Goal: Browse casually: Explore the website without a specific task or goal

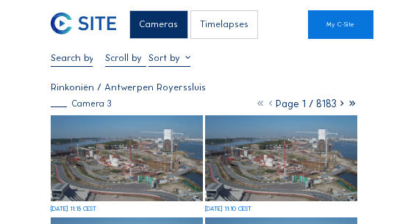
click at [168, 21] on div "Cameras" at bounding box center [158, 24] width 58 height 29
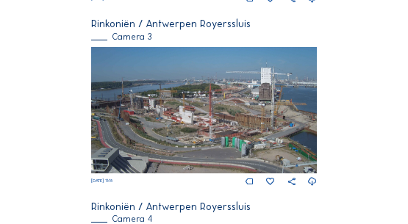
scroll to position [490, 0]
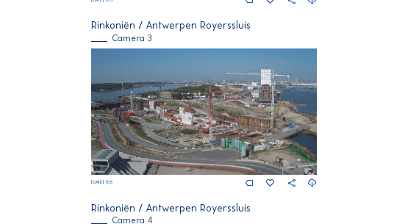
click at [141, 88] on img at bounding box center [204, 112] width 226 height 127
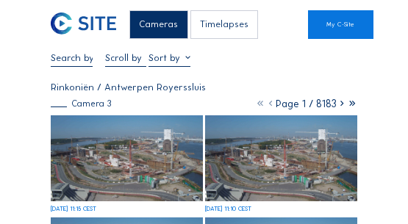
click at [99, 142] on img at bounding box center [127, 157] width 152 height 85
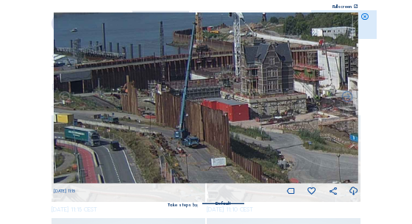
drag, startPoint x: 63, startPoint y: 79, endPoint x: 151, endPoint y: 92, distance: 88.5
click at [151, 92] on img at bounding box center [206, 98] width 304 height 171
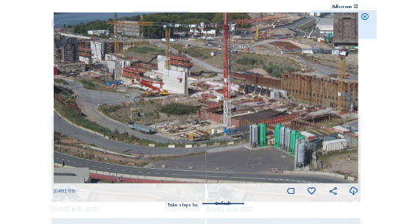
drag, startPoint x: 335, startPoint y: 128, endPoint x: 285, endPoint y: 99, distance: 57.4
click at [285, 99] on img at bounding box center [206, 98] width 304 height 171
